Goal: Find specific page/section: Find specific page/section

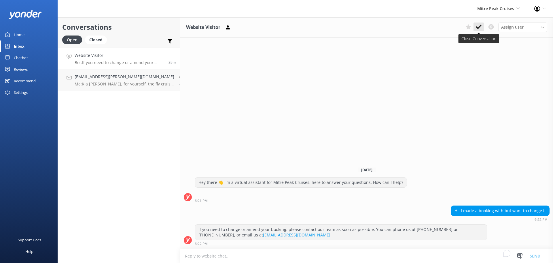
click at [483, 26] on button at bounding box center [479, 26] width 10 height 9
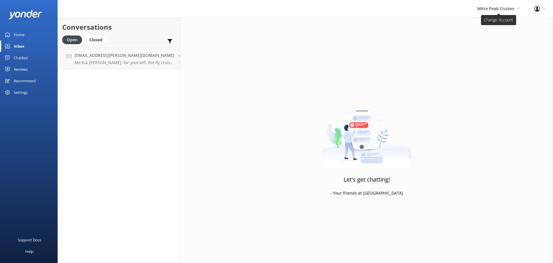
click at [504, 12] on span "Mitre Peak Cruises Milford Sound Scenic Flights The Helicopter Line Glacier Hel…" at bounding box center [499, 8] width 43 height 6
click at [493, 24] on link "Milford Sound Scenic Flights" at bounding box center [499, 25] width 58 height 14
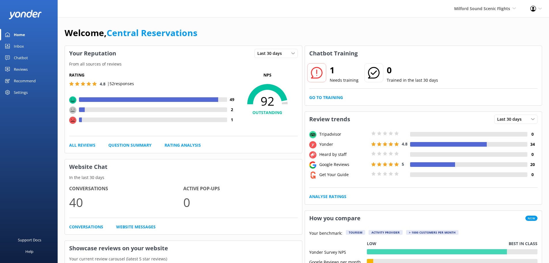
click at [22, 47] on div "Inbox" at bounding box center [19, 46] width 10 height 12
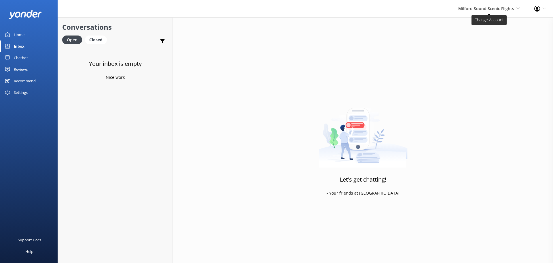
click at [464, 11] on span "Milford Sound Scenic Flights" at bounding box center [487, 8] width 56 height 5
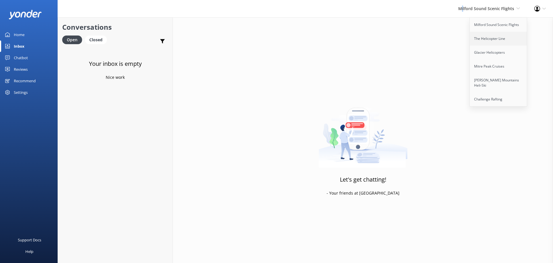
click at [496, 37] on link "The Helicopter Line" at bounding box center [499, 39] width 58 height 14
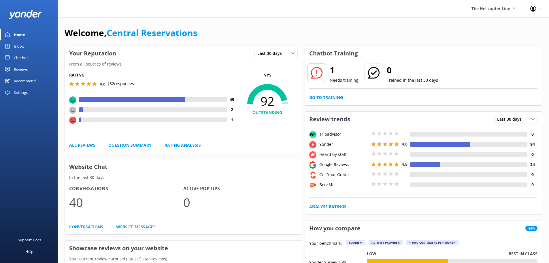
click at [33, 44] on link "Inbox" at bounding box center [29, 46] width 58 height 12
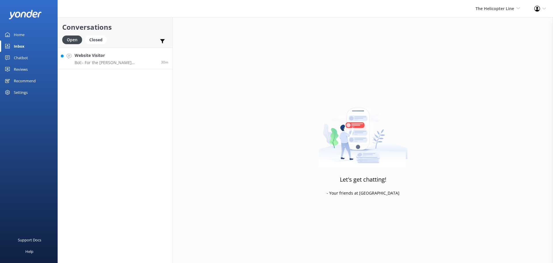
click at [131, 60] on div "Website Visitor Bot: - For the Franz Josef Glacier Heli Hike, participants must…" at bounding box center [116, 58] width 82 height 12
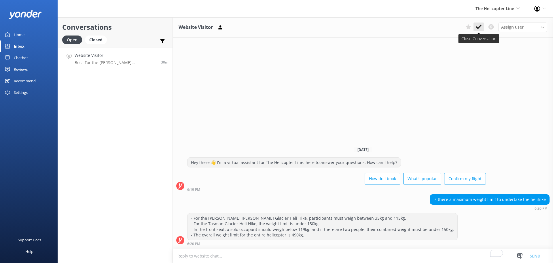
click at [478, 27] on icon at bounding box center [479, 27] width 6 height 6
click at [496, 16] on div "The Helicopter Line Milford Sound Scenic Flights The Helicopter Line Glacier He…" at bounding box center [498, 8] width 59 height 17
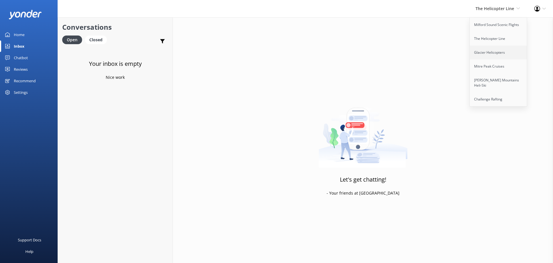
click at [499, 52] on link "Glacier Helicopters" at bounding box center [499, 53] width 58 height 14
